Goal: Find specific page/section: Find specific page/section

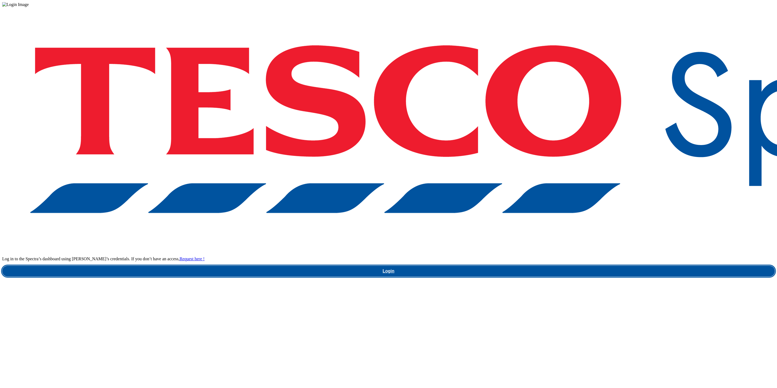
click at [557, 265] on link "Login" at bounding box center [388, 270] width 773 height 11
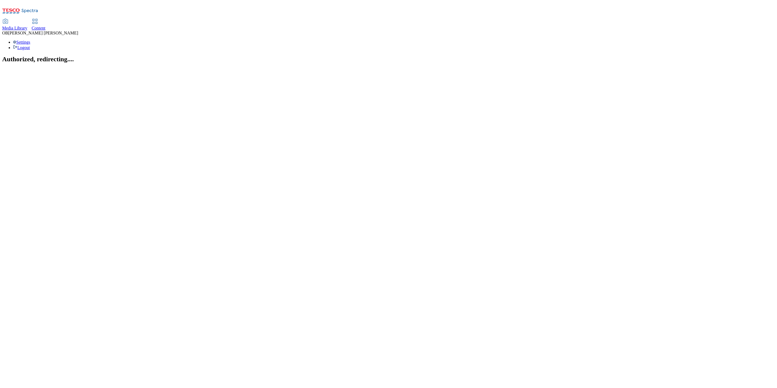
click at [46, 26] on span "Content" at bounding box center [39, 28] width 14 height 5
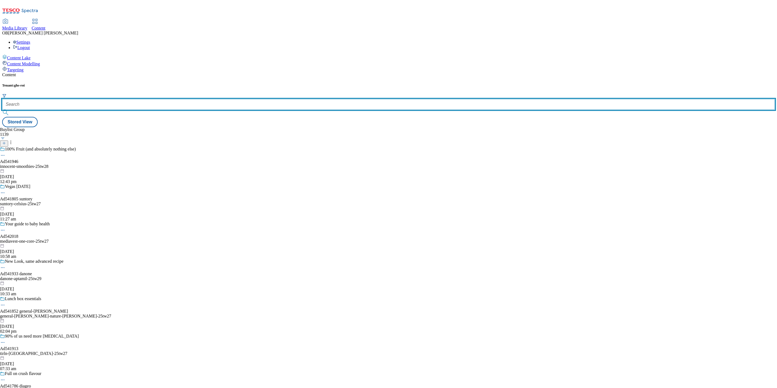
click at [127, 99] on input "text" at bounding box center [388, 104] width 773 height 11
